Goal: Task Accomplishment & Management: Manage account settings

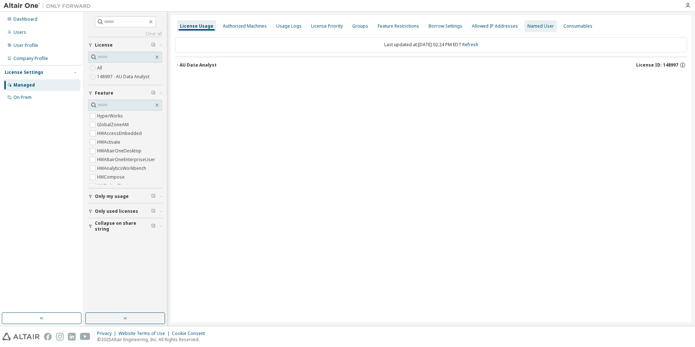
click at [534, 27] on div "Named User" at bounding box center [540, 26] width 27 height 6
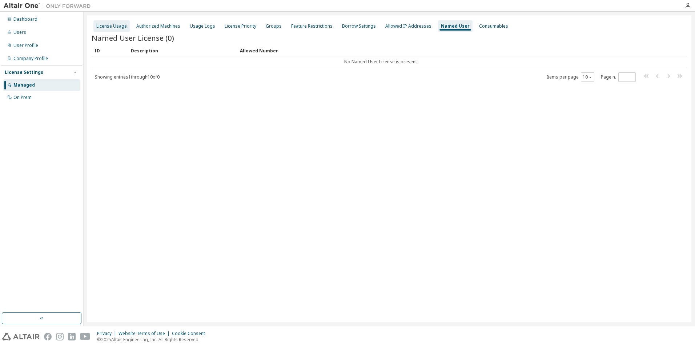
click at [115, 28] on div "License Usage" at bounding box center [111, 26] width 31 height 6
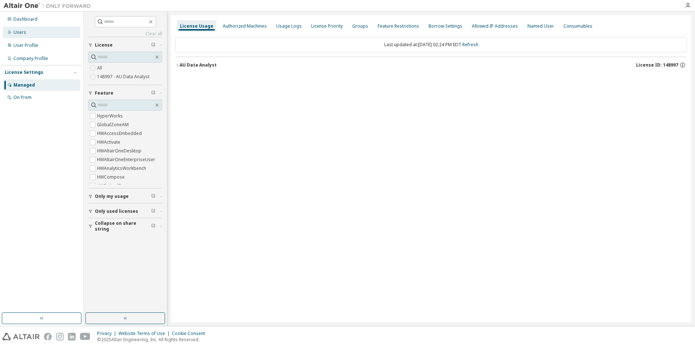
click at [17, 31] on div "Users" at bounding box center [19, 32] width 13 height 6
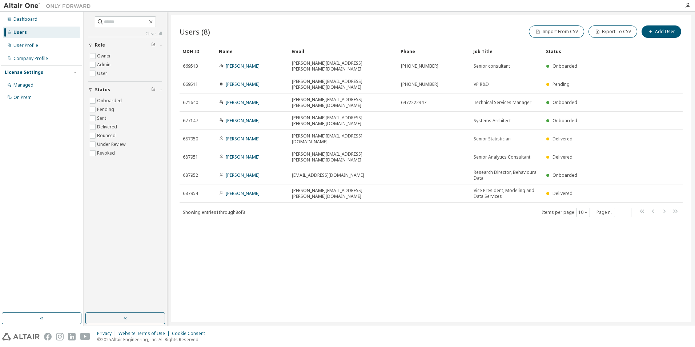
drag, startPoint x: 363, startPoint y: 50, endPoint x: 400, endPoint y: 61, distance: 38.3
click at [397, 220] on div "Users (8) Import From CSV Export To CSV Add User Clear Load Save Save As Field …" at bounding box center [431, 168] width 521 height 307
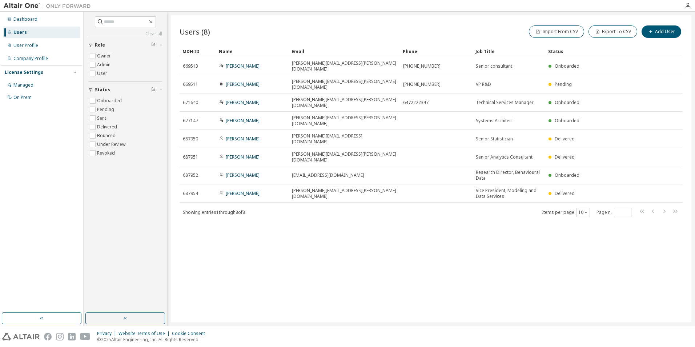
click at [405, 216] on div "Users (8) Import From CSV Export To CSV Add User Clear Load Save Save As Field …" at bounding box center [431, 168] width 521 height 307
drag, startPoint x: 474, startPoint y: 49, endPoint x: 465, endPoint y: 52, distance: 8.9
click at [425, 236] on div "Users (8) Import From CSV Export To CSV Add User Clear Load Save Save As Field …" at bounding box center [431, 168] width 521 height 307
click at [373, 194] on div "Users (8) Import From CSV Export To CSV Add User Clear Load Save Save As Field …" at bounding box center [431, 168] width 521 height 307
click at [321, 271] on div "Users (8) Import From CSV Export To CSV Add User Clear Load Save Save As Field …" at bounding box center [431, 168] width 521 height 307
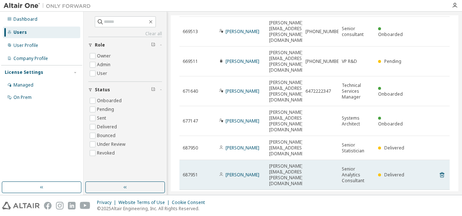
scroll to position [74, 0]
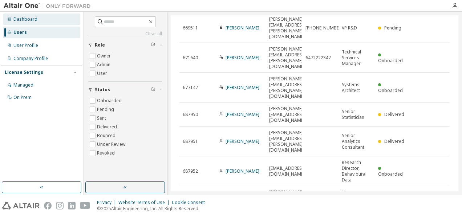
click at [33, 19] on div "Dashboard" at bounding box center [25, 19] width 24 height 6
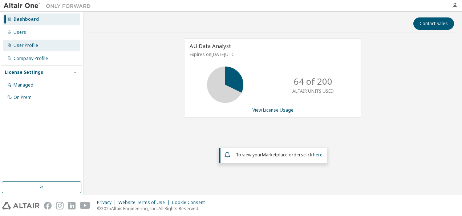
click at [23, 43] on div "User Profile" at bounding box center [25, 46] width 25 height 6
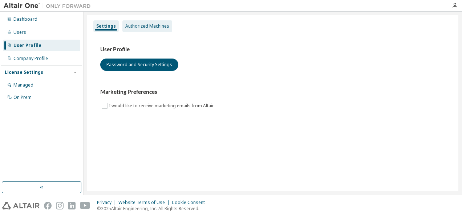
click at [153, 28] on div "Authorized Machines" at bounding box center [147, 26] width 44 height 6
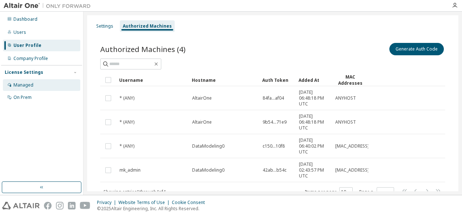
click at [34, 81] on div "Managed" at bounding box center [41, 85] width 77 height 12
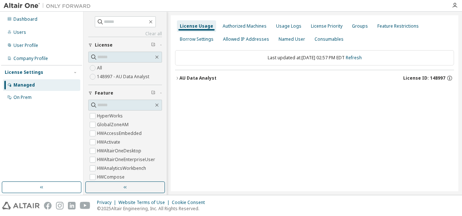
click at [177, 76] on icon "button" at bounding box center [177, 78] width 4 height 4
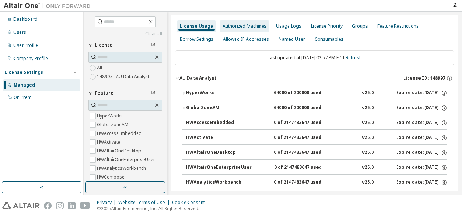
click at [222, 21] on div "Authorized Machines" at bounding box center [245, 26] width 50 height 12
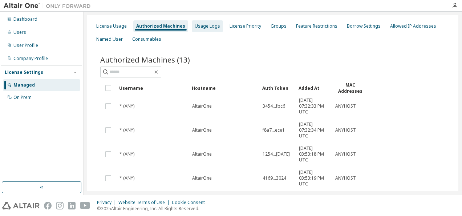
click at [207, 29] on div "Usage Logs" at bounding box center [207, 26] width 31 height 12
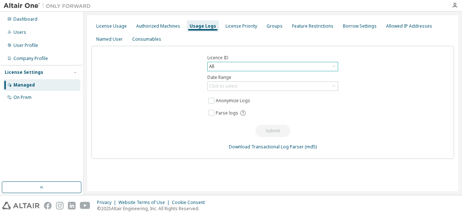
click at [242, 69] on div "All" at bounding box center [273, 66] width 130 height 9
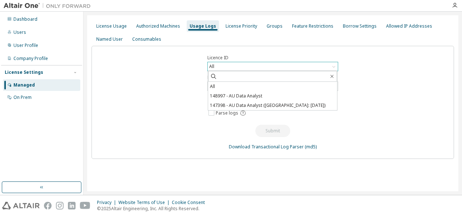
click at [242, 67] on div "All" at bounding box center [273, 66] width 130 height 9
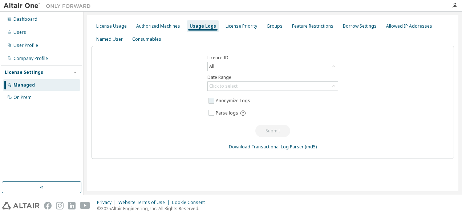
click at [227, 100] on label "Anonymize Logs" at bounding box center [234, 100] width 36 height 9
click at [222, 100] on label "Anonymize Logs" at bounding box center [234, 100] width 36 height 9
drag, startPoint x: 222, startPoint y: 100, endPoint x: 224, endPoint y: 106, distance: 6.6
click at [224, 106] on div "Licence ID All Date Range Click to select Anonymize Logs Parse logs Submit Down…" at bounding box center [273, 102] width 363 height 113
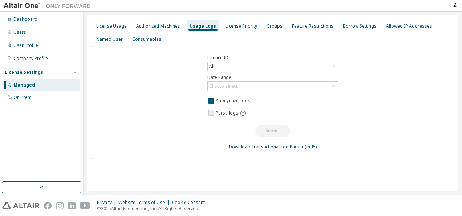
click at [222, 113] on span "Parse logs" at bounding box center [227, 113] width 23 height 6
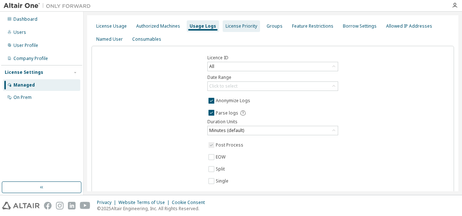
click at [234, 23] on div "License Priority" at bounding box center [241, 26] width 37 height 12
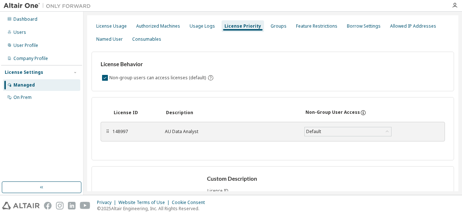
scroll to position [64, 0]
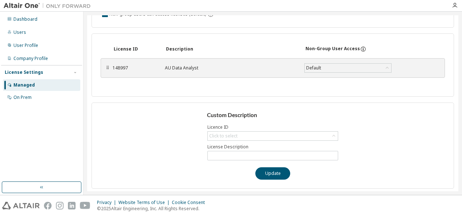
click at [239, 129] on div "Custom Description Licence ID Click to select License Description Update" at bounding box center [273, 146] width 363 height 86
click at [239, 136] on div "Click to select" at bounding box center [273, 136] width 130 height 9
click at [237, 149] on div "Custom Description Licence ID Click to select License Description Update" at bounding box center [273, 146] width 363 height 86
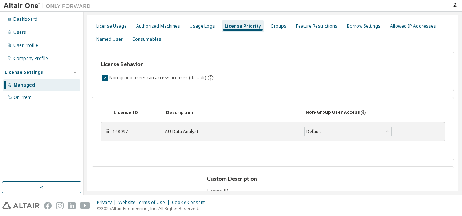
scroll to position [0, 0]
click at [273, 25] on div "Groups" at bounding box center [279, 26] width 16 height 6
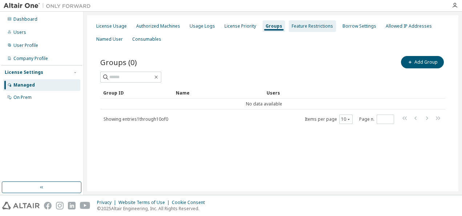
click at [292, 28] on div "Feature Restrictions" at bounding box center [312, 26] width 41 height 6
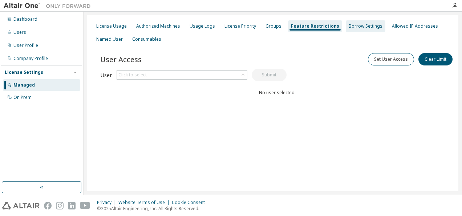
click at [349, 27] on div "Borrow Settings" at bounding box center [366, 26] width 34 height 6
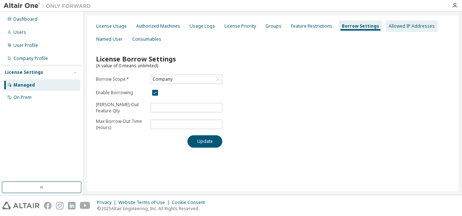
click at [394, 30] on div "Allowed IP Addresses" at bounding box center [412, 26] width 52 height 12
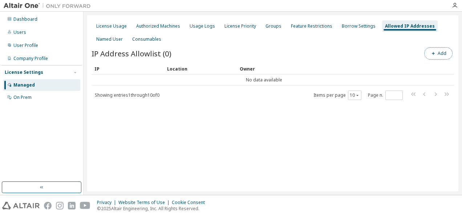
click at [443, 59] on button "Add" at bounding box center [439, 53] width 28 height 12
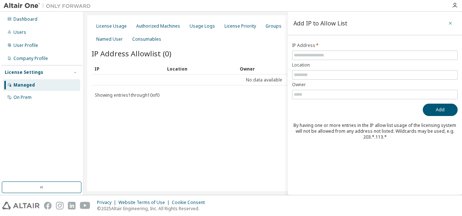
click at [451, 22] on icon "button" at bounding box center [450, 23] width 5 height 6
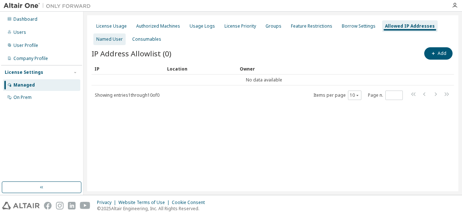
click at [114, 43] on div "Named User" at bounding box center [109, 39] width 32 height 12
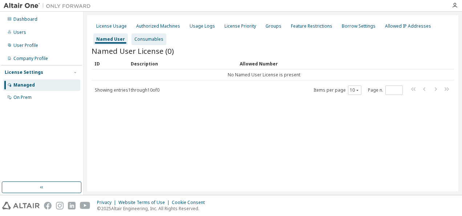
click at [149, 38] on div "Consumables" at bounding box center [148, 39] width 29 height 6
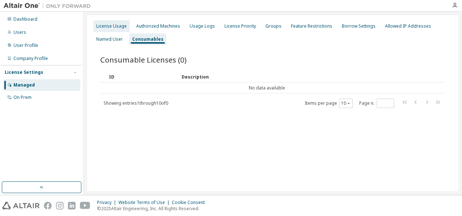
click at [114, 27] on div "License Usage" at bounding box center [111, 26] width 31 height 6
